Goal: Information Seeking & Learning: Learn about a topic

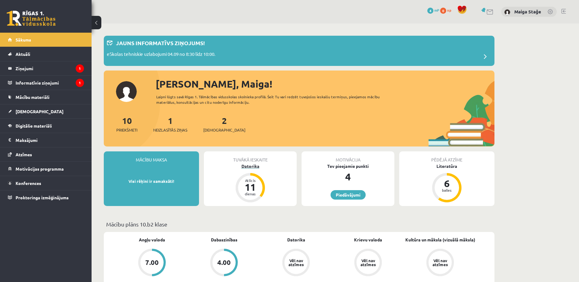
drag, startPoint x: 252, startPoint y: 177, endPoint x: 249, endPoint y: 177, distance: 3.1
click at [252, 177] on div "Atlicis 11 dienas" at bounding box center [250, 188] width 24 height 24
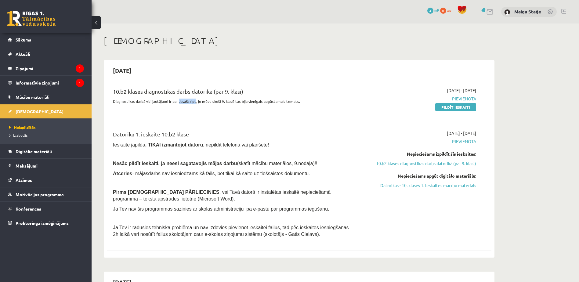
drag, startPoint x: 178, startPoint y: 102, endPoint x: 195, endPoint y: 107, distance: 16.8
click at [195, 107] on div "10.b2 klases diagnostikas darbs datorikā (par 9. klasi) Diagnostikas darbā visi…" at bounding box center [232, 98] width 248 height 23
copy p "JavaScript"
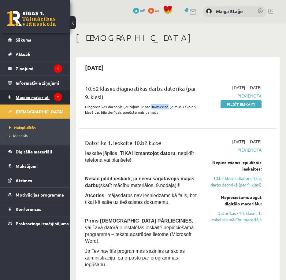
click at [38, 93] on link "Mācību materiāli" at bounding box center [35, 97] width 54 height 14
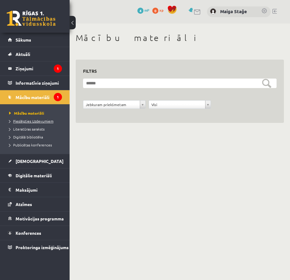
click at [42, 119] on span "Pieslēgties Uzdevumiem" at bounding box center [31, 121] width 44 height 5
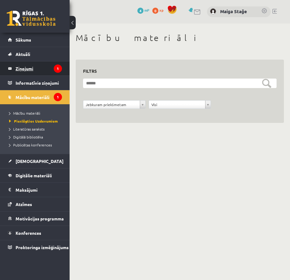
click at [42, 65] on legend "Ziņojumi 1" at bounding box center [39, 68] width 46 height 14
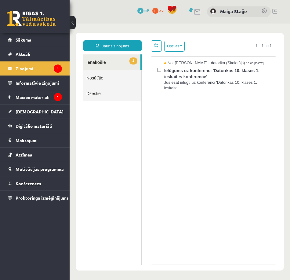
click at [112, 60] on link "1 Ienākošie" at bounding box center [111, 62] width 57 height 16
click at [42, 79] on legend "Informatīvie ziņojumi 1" at bounding box center [39, 83] width 46 height 14
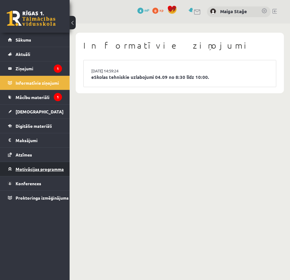
click at [18, 167] on span "Motivācijas programma" at bounding box center [40, 168] width 48 height 5
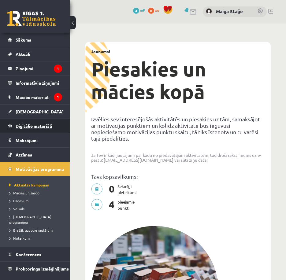
click at [36, 132] on link "Digitālie materiāli" at bounding box center [35, 126] width 54 height 14
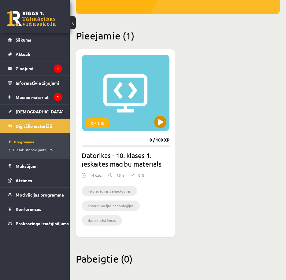
scroll to position [123, 0]
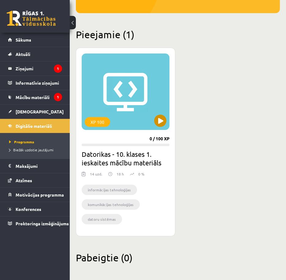
click at [113, 120] on div "XP 100" at bounding box center [126, 91] width 88 height 76
click at [94, 125] on div "XP 100" at bounding box center [97, 122] width 25 height 10
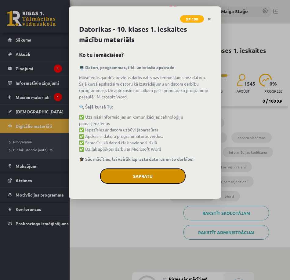
click at [137, 178] on button "Sapratu" at bounding box center [143, 175] width 86 height 15
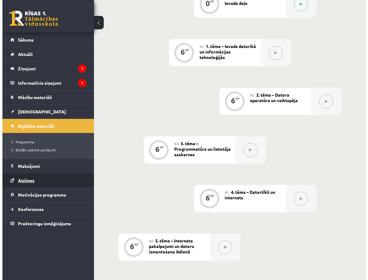
scroll to position [122, 0]
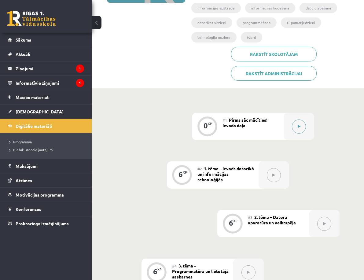
click at [290, 119] on button at bounding box center [299, 126] width 14 height 14
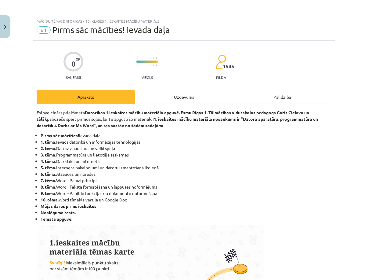
click at [179, 98] on div "Uzdevums" at bounding box center [184, 97] width 98 height 14
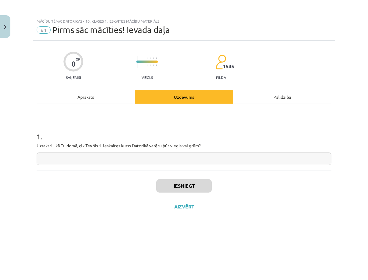
click at [85, 98] on div "Apraksts" at bounding box center [86, 97] width 98 height 14
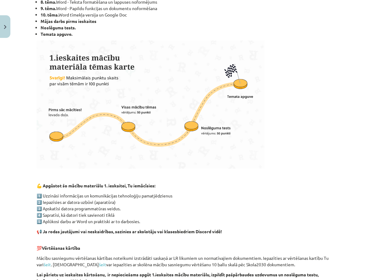
scroll to position [368, 0]
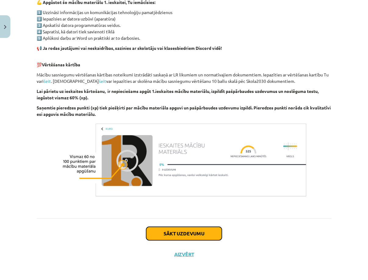
drag, startPoint x: 180, startPoint y: 236, endPoint x: 177, endPoint y: 232, distance: 5.1
click at [179, 237] on button "Sākt uzdevumu" at bounding box center [184, 233] width 76 height 13
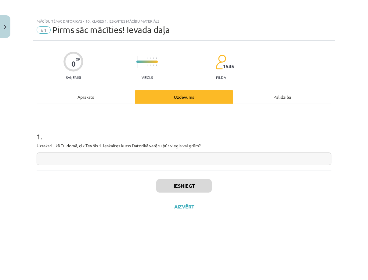
click at [91, 96] on div "Apraksts" at bounding box center [86, 97] width 98 height 14
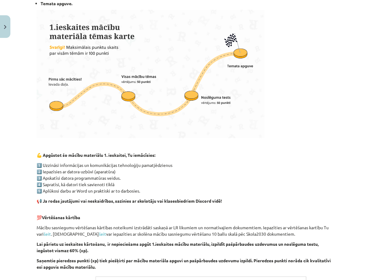
scroll to position [368, 0]
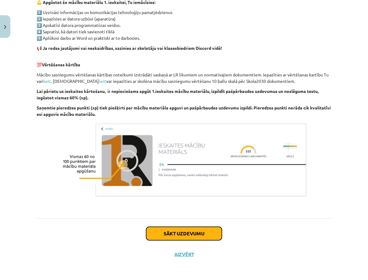
click at [176, 238] on button "Sākt uzdevumu" at bounding box center [184, 233] width 76 height 13
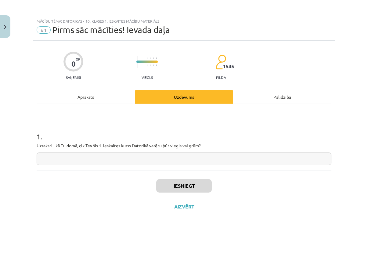
click at [116, 160] on input "text" at bounding box center [184, 158] width 295 height 13
drag, startPoint x: 116, startPoint y: 158, endPoint x: 55, endPoint y: 180, distance: 64.9
click at [54, 180] on div "Iesniegt Aizvērt" at bounding box center [184, 191] width 295 height 43
click at [66, 158] on input "text" at bounding box center [184, 158] width 295 height 13
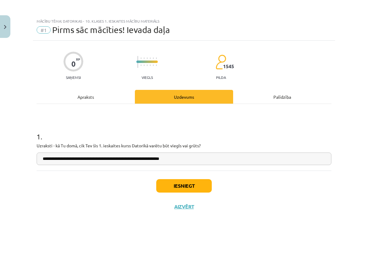
type input "**********"
click at [181, 192] on button "Iesniegt" at bounding box center [184, 185] width 56 height 13
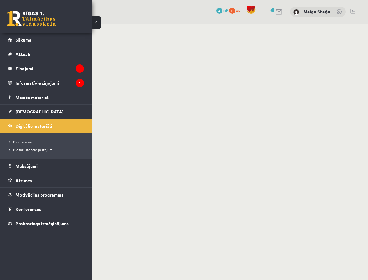
click at [199, 118] on body "0 Dāvanas 4 mP 0 xp Maiga Stağe Sākums Aktuāli Kā mācīties eSKOLĀ Kontakti Norm…" at bounding box center [184, 140] width 368 height 280
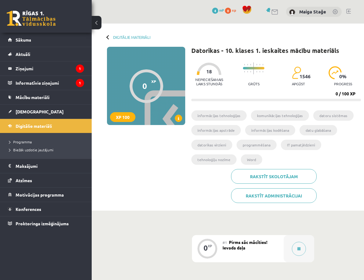
click at [0, 0] on span "XP 100" at bounding box center [0, 0] width 0 height 0
click at [349, 111] on div "Datorikas - 10. klases 1. ieskaites mācību materiāls XP 100 Nepieciešamais laik…" at bounding box center [276, 127] width 170 height 161
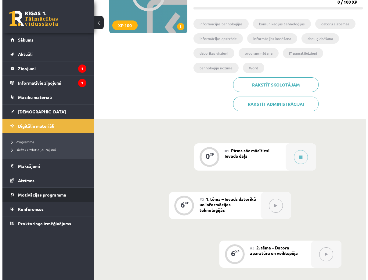
scroll to position [122, 0]
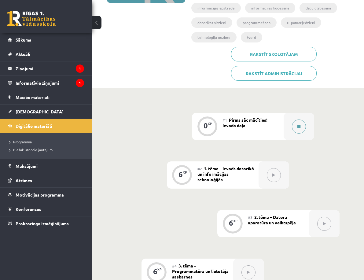
click at [296, 119] on button at bounding box center [299, 126] width 14 height 14
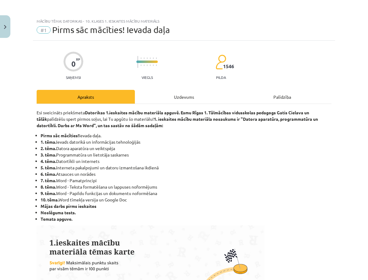
click at [180, 96] on div "Uzdevums" at bounding box center [184, 97] width 98 height 14
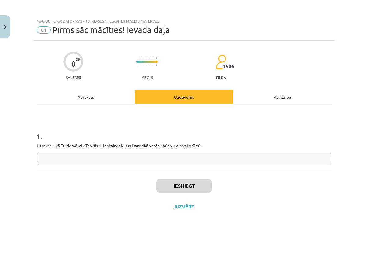
scroll to position [0, 0]
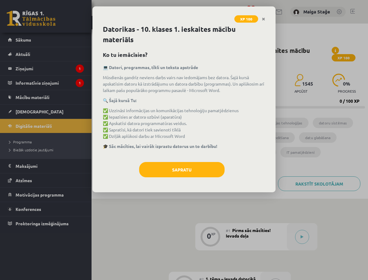
scroll to position [122, 0]
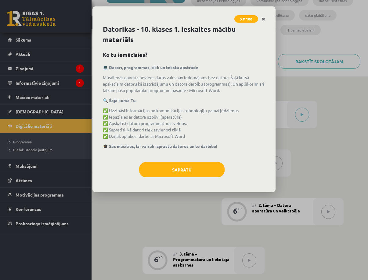
click at [264, 19] on icon "Close" at bounding box center [263, 19] width 3 height 4
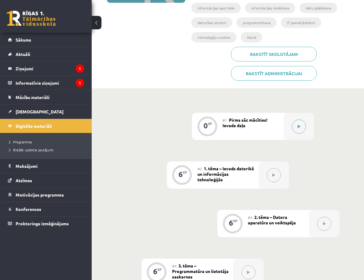
click at [299, 125] on icon at bounding box center [299, 127] width 3 height 4
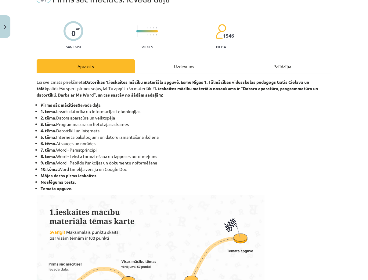
scroll to position [0, 0]
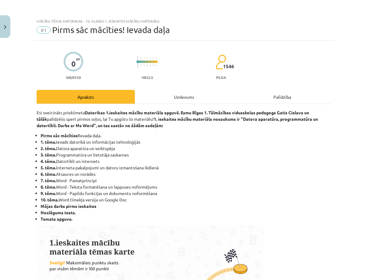
click at [192, 95] on div "Uzdevums" at bounding box center [184, 97] width 98 height 14
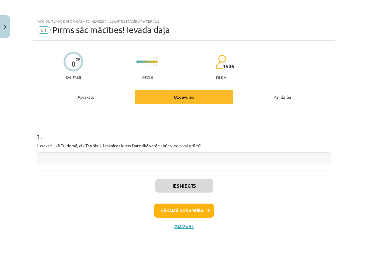
drag, startPoint x: 47, startPoint y: 153, endPoint x: 44, endPoint y: 166, distance: 13.3
click at [44, 166] on div "1 . Uzraksti - kā Tu domā, cik Tev šis 1. ieskaites kurss Datorikā varētu būt v…" at bounding box center [184, 137] width 295 height 67
drag, startPoint x: 115, startPoint y: 172, endPoint x: 147, endPoint y: 173, distance: 32.1
click at [132, 171] on div "Iesniegts Nākamā nodarbība Aizvērt" at bounding box center [184, 201] width 295 height 62
click at [205, 170] on div "1 . Uzraksti - kā Tu domā, cik Tev šis 1. ieskaites kurss Datorikā varētu būt v…" at bounding box center [184, 137] width 295 height 67
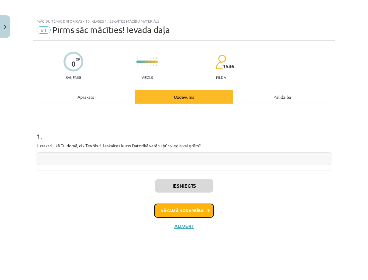
click at [190, 210] on button "Nākamā nodarbība" at bounding box center [184, 210] width 60 height 14
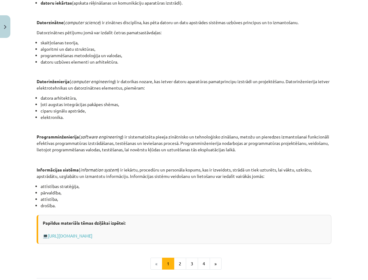
scroll to position [243, 0]
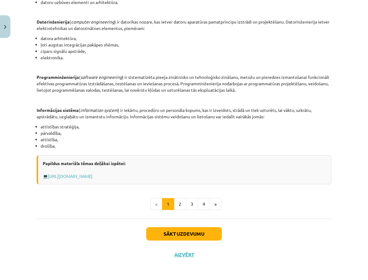
click at [179, 210] on div "INFORMĀCIJAS UN KOMUNIKĀCIJAS TEHNOLOĢIJU PAMATJĒDZIENI Datorikas virzieni Dato…" at bounding box center [184, 39] width 295 height 357
click at [184, 201] on button "2" at bounding box center [180, 204] width 12 height 12
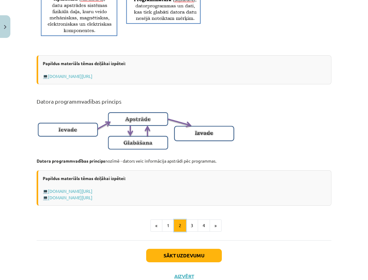
scroll to position [352, 0]
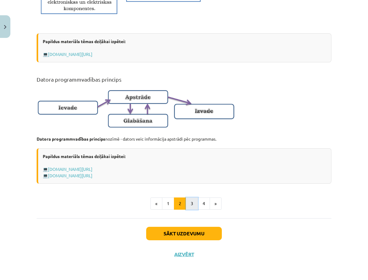
click at [190, 206] on button "3" at bounding box center [192, 203] width 12 height 12
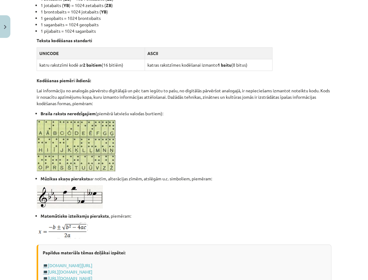
scroll to position [341, 0]
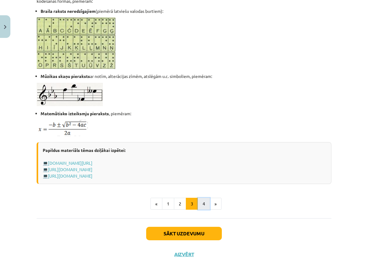
click at [198, 205] on button "4" at bounding box center [204, 204] width 12 height 12
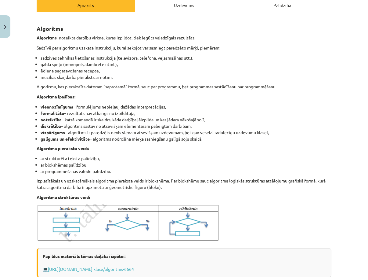
scroll to position [185, 0]
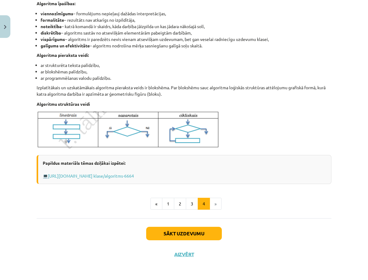
click at [215, 206] on li "»" at bounding box center [216, 204] width 12 height 12
click at [211, 203] on li "»" at bounding box center [216, 204] width 12 height 12
click at [188, 235] on button "Sākt uzdevumu" at bounding box center [184, 233] width 76 height 13
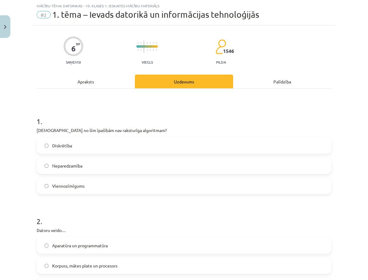
click at [68, 169] on span "Neparedzamība" at bounding box center [67, 166] width 30 height 6
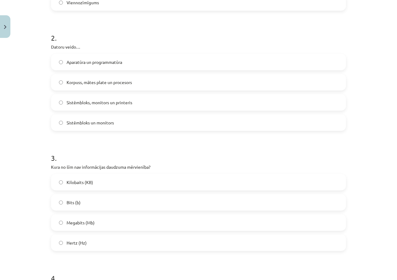
scroll to position [321, 0]
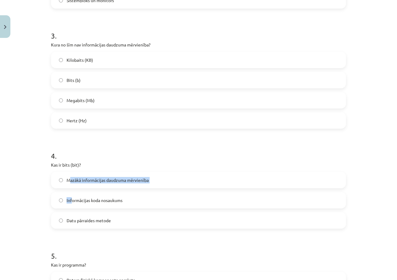
click at [69, 191] on div "Mazākā informācijas daudzuma mērvienība Informācijas koda nosaukums Datu pārrai…" at bounding box center [198, 200] width 295 height 57
click at [170, 167] on p "Kas ir bits (bit)?" at bounding box center [198, 165] width 295 height 6
click at [59, 176] on label "Mazākā informācijas daudzuma mērvienība" at bounding box center [199, 179] width 294 height 15
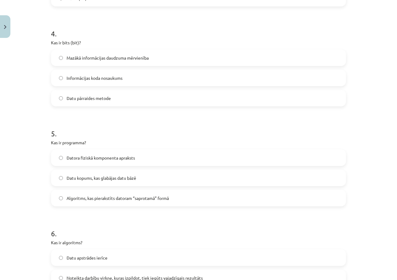
scroll to position [535, 0]
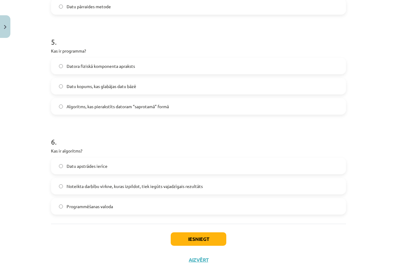
click at [125, 186] on span "Noteikta darbību virkne, kuras izpildot, tiek iegūts vajadzīgais rezultāts" at bounding box center [135, 186] width 136 height 6
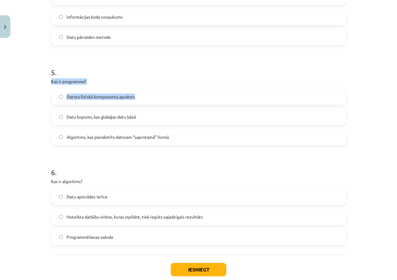
drag, startPoint x: 49, startPoint y: 82, endPoint x: 32, endPoint y: 82, distance: 17.1
click at [35, 82] on div "Mācību tēma: Datorikas - 10. klases 1. ieskaites mācību materiāls #2 1. tēma – …" at bounding box center [198, 140] width 397 height 280
drag, startPoint x: 60, startPoint y: 131, endPoint x: 60, endPoint y: 128, distance: 3.4
click at [60, 128] on div "Datora fiziskā komponenta apraksts Datu kopums, kas glabājas datu bāzē Algoritm…" at bounding box center [198, 116] width 295 height 57
drag, startPoint x: 62, startPoint y: 136, endPoint x: 60, endPoint y: 133, distance: 3.2
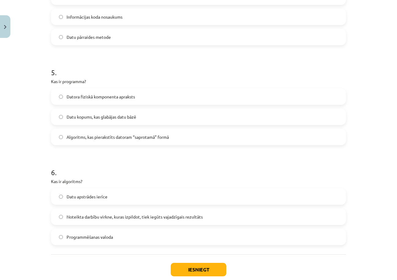
click at [60, 133] on label "Algoritms, kas pierakstīts datoram “saprotamā” formā" at bounding box center [199, 136] width 294 height 15
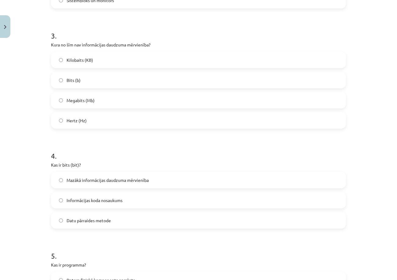
scroll to position [290, 0]
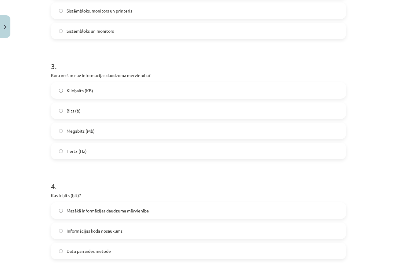
click at [77, 149] on span "Hertz (Hz)" at bounding box center [77, 151] width 20 height 6
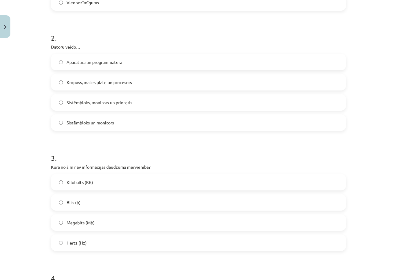
scroll to position [168, 0]
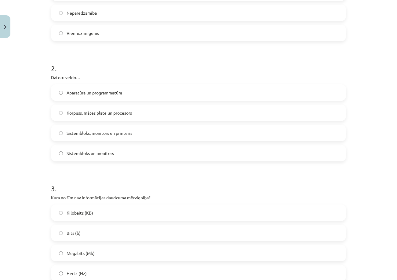
click at [95, 97] on label "Aparatūra un programmatūra" at bounding box center [199, 92] width 294 height 15
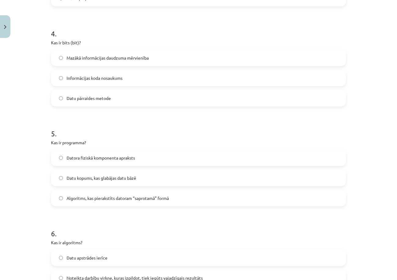
scroll to position [540, 0]
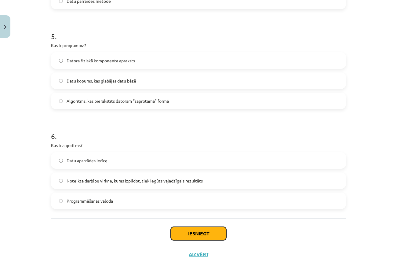
drag, startPoint x: 191, startPoint y: 230, endPoint x: 189, endPoint y: 226, distance: 4.1
click at [190, 229] on button "Iesniegt" at bounding box center [199, 233] width 56 height 13
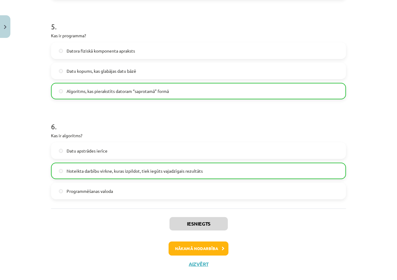
scroll to position [560, 0]
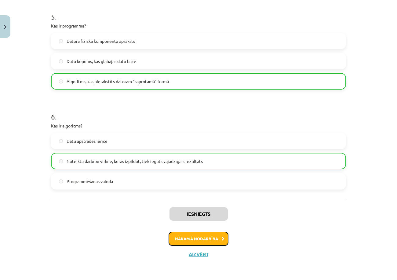
click at [176, 236] on button "Nākamā nodarbība" at bounding box center [199, 239] width 60 height 14
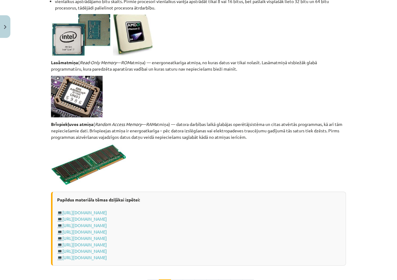
scroll to position [1029, 0]
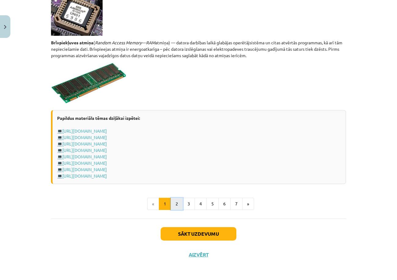
click at [173, 201] on button "2" at bounding box center [177, 204] width 12 height 12
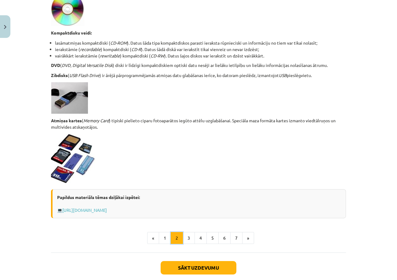
scroll to position [480, 0]
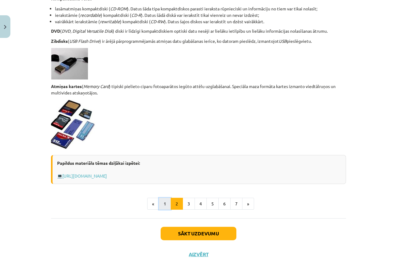
click at [166, 202] on button "1" at bounding box center [165, 204] width 12 height 12
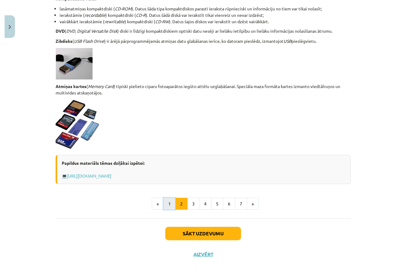
scroll to position [109, 0]
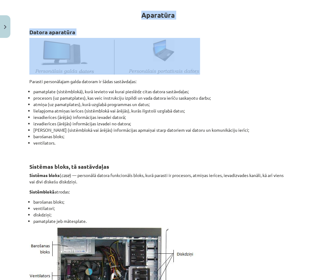
drag, startPoint x: 0, startPoint y: 41, endPoint x: -4, endPoint y: 46, distance: 7.2
click at [0, 46] on html "0 Dāvanas 4 mP 0 xp Maiga Stağe Sākums Aktuāli Kā mācīties eSKOLĀ Kontakti Norm…" at bounding box center [158, 18] width 316 height 280
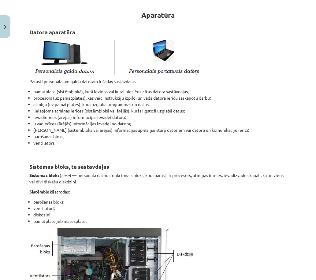
drag, startPoint x: -4, startPoint y: 46, endPoint x: 9, endPoint y: 73, distance: 29.6
click at [13, 75] on div "Mācību tēma: Datorikas - 10. klases 1. ieskaites mācību materiāls #3 2. tēma – …" at bounding box center [158, 140] width 316 height 280
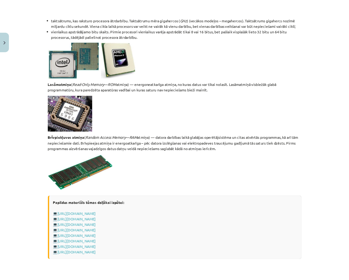
scroll to position [1029, 0]
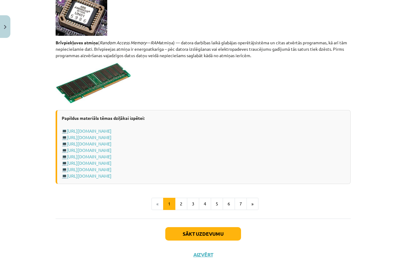
click at [27, 141] on div "Mācību tēma: Datorikas - 10. klases 1. ieskaites mācību materiāls #3 2. tēma – …" at bounding box center [203, 140] width 406 height 280
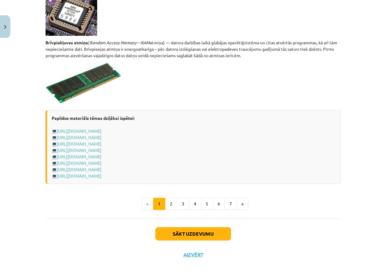
click at [52, 228] on div "Sākt uzdevumu Aizvērt" at bounding box center [193, 239] width 295 height 43
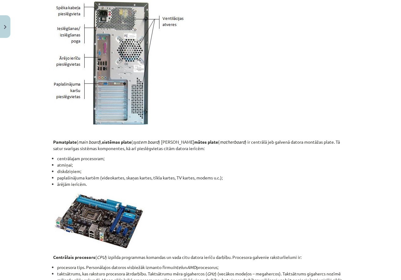
scroll to position [570, 0]
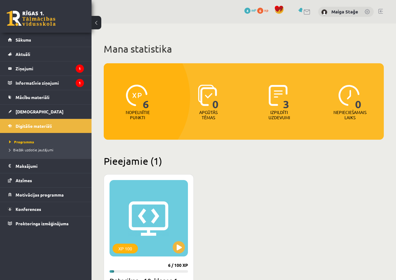
scroll to position [126, 0]
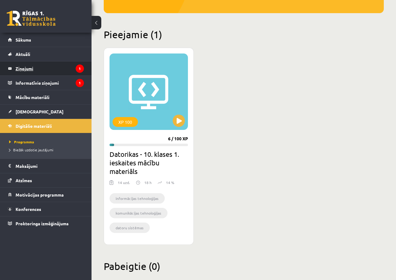
click at [54, 63] on legend "Ziņojumi 1" at bounding box center [50, 68] width 68 height 14
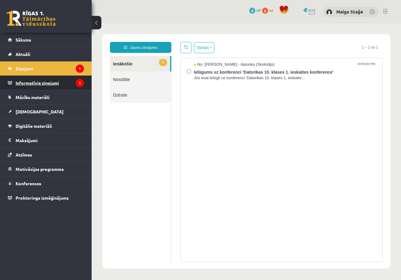
click at [36, 87] on legend "Informatīvie ziņojumi 1" at bounding box center [50, 83] width 68 height 14
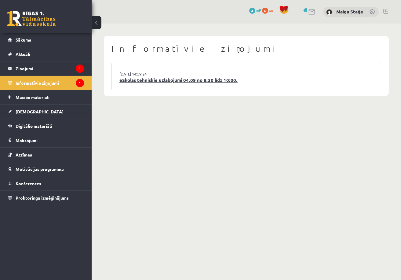
click at [126, 79] on link "eSkolas tehniskie uzlabojumi 04.09 no 8:30 līdz 10:00." at bounding box center [246, 80] width 254 height 7
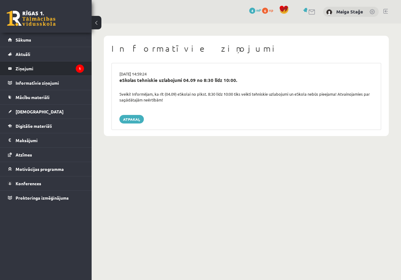
click at [89, 73] on li "Ziņojumi 1" at bounding box center [46, 68] width 92 height 15
click at [65, 73] on legend "Ziņojumi 1" at bounding box center [50, 68] width 68 height 14
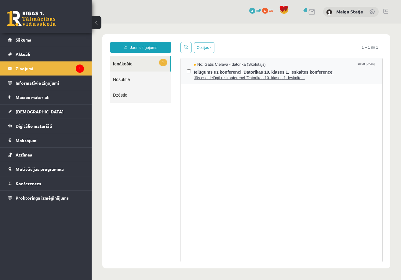
click at [223, 66] on span "No: Gatis Cielava - datorika (Skolotājs)" at bounding box center [230, 65] width 72 height 6
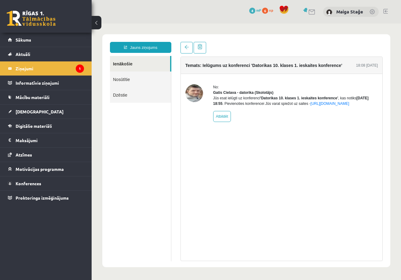
click at [131, 83] on link "Nosūtītie" at bounding box center [140, 79] width 61 height 16
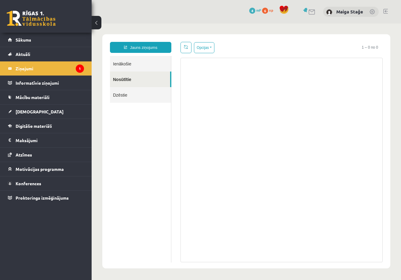
click at [130, 90] on link "Dzēstie" at bounding box center [140, 95] width 61 height 16
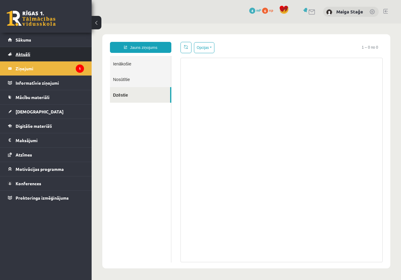
click at [31, 55] on link "Aktuāli" at bounding box center [46, 54] width 76 height 14
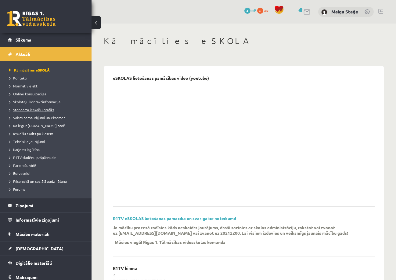
click at [25, 110] on span "Standarta ieskaišu grafiks" at bounding box center [31, 109] width 45 height 5
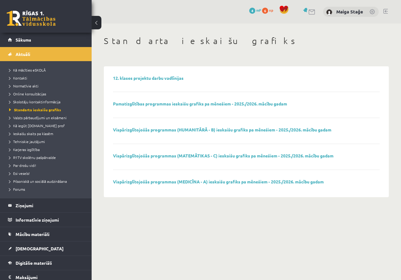
click at [16, 83] on li "Normatīvie akti" at bounding box center [47, 86] width 76 height 8
click at [21, 172] on span "Esi vesels!" at bounding box center [19, 173] width 20 height 5
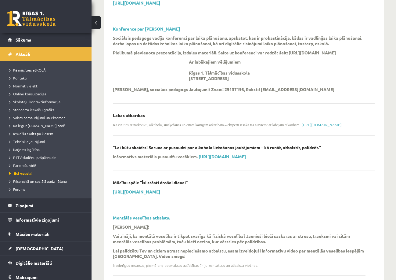
scroll to position [458, 0]
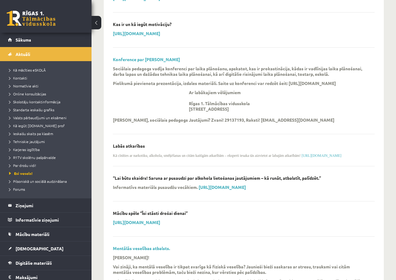
drag, startPoint x: 91, startPoint y: 66, endPoint x: 83, endPoint y: 69, distance: 8.5
